Goal: Information Seeking & Learning: Learn about a topic

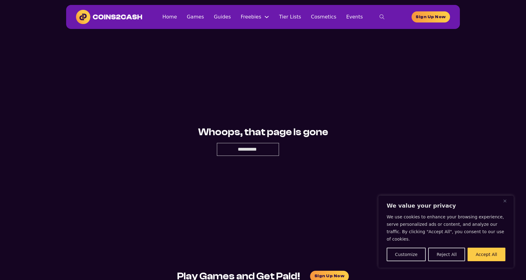
click at [314, 101] on main "Whoops, that page is gone Search" at bounding box center [263, 141] width 394 height 224
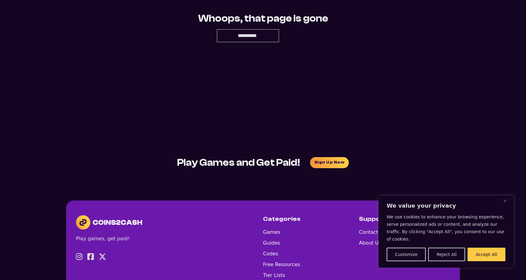
scroll to position [181, 0]
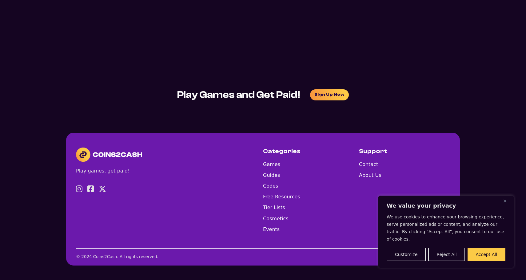
drag, startPoint x: 408, startPoint y: 84, endPoint x: 329, endPoint y: 77, distance: 80.0
click at [329, 77] on section "Play Games and Get Paid! Sign Up Now" at bounding box center [263, 94] width 526 height 46
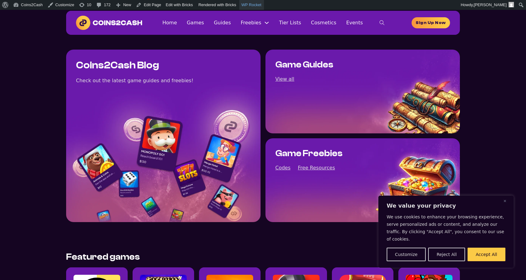
scroll to position [9, 0]
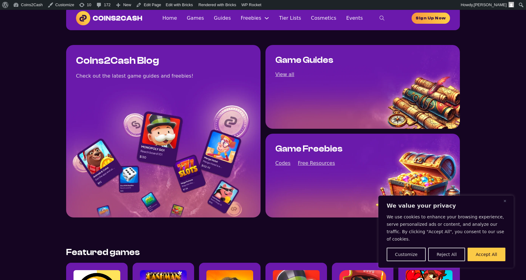
click at [380, 19] on icon "toggle search" at bounding box center [382, 18] width 5 height 5
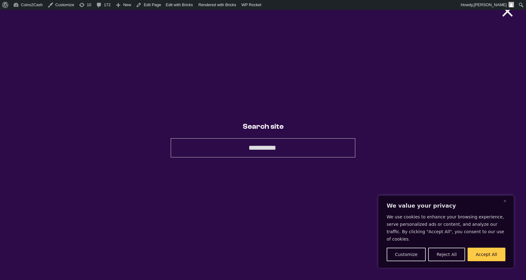
click at [244, 152] on input "Search" at bounding box center [263, 147] width 185 height 19
click at [508, 16] on button "×" at bounding box center [507, 11] width 18 height 12
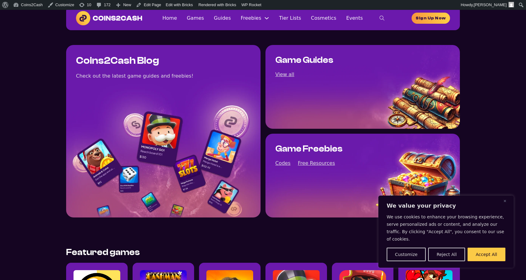
click at [82, 19] on img at bounding box center [109, 18] width 66 height 14
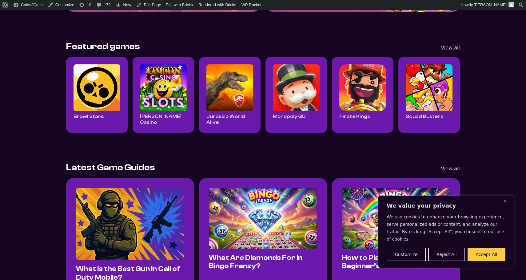
scroll to position [214, 0]
click at [172, 102] on img "Read all Cashman Casino posts" at bounding box center [163, 87] width 47 height 47
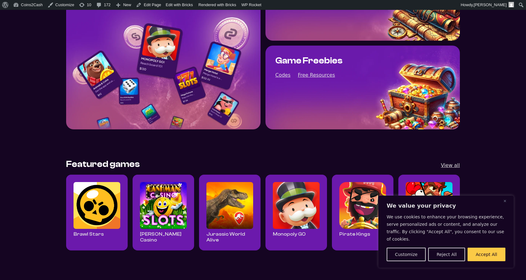
scroll to position [64, 0]
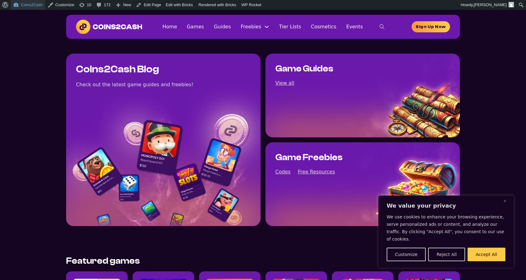
click at [33, 1] on link "Coins2Cash" at bounding box center [28, 5] width 34 height 10
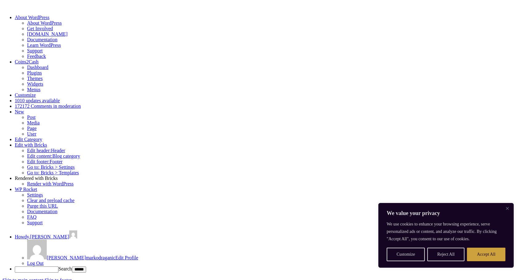
click at [490, 259] on button "Accept All" at bounding box center [486, 254] width 38 height 14
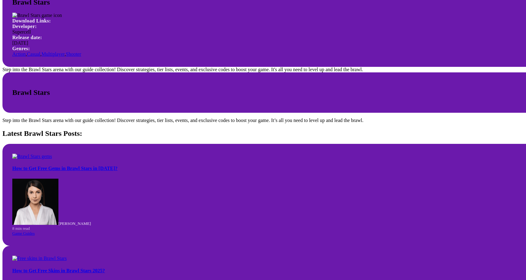
scroll to position [484, 0]
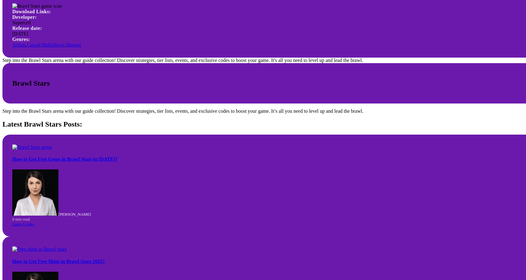
drag, startPoint x: 288, startPoint y: 88, endPoint x: 287, endPoint y: 92, distance: 4.7
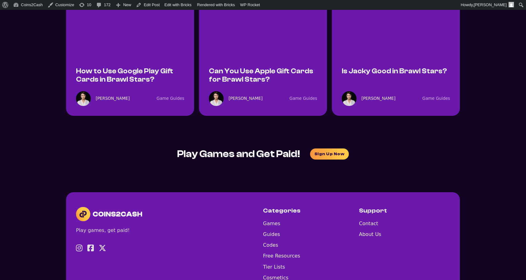
scroll to position [1389, 0]
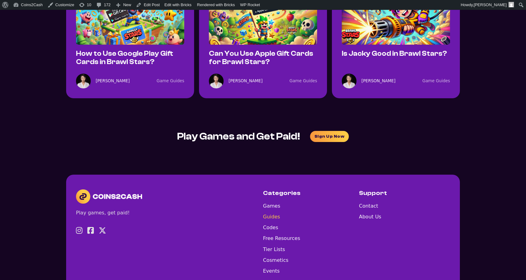
click at [270, 212] on link "Guides" at bounding box center [281, 216] width 37 height 8
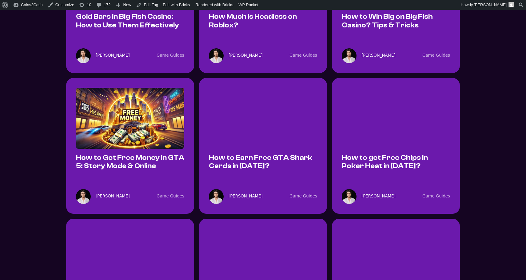
scroll to position [383, 0]
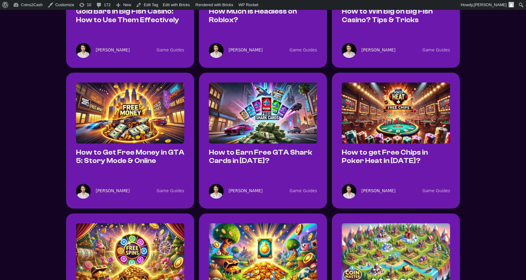
click at [247, 137] on img at bounding box center [263, 112] width 108 height 61
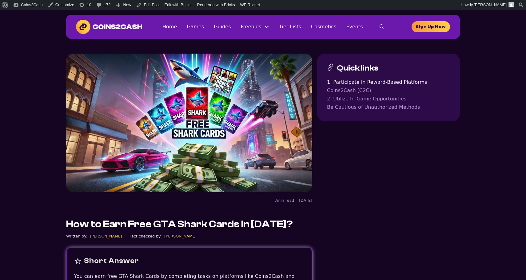
click at [357, 91] on link "Coins2Cash (C2C):" at bounding box center [388, 90] width 123 height 8
click at [126, 25] on img at bounding box center [109, 27] width 66 height 14
